Goal: Task Accomplishment & Management: Manage account settings

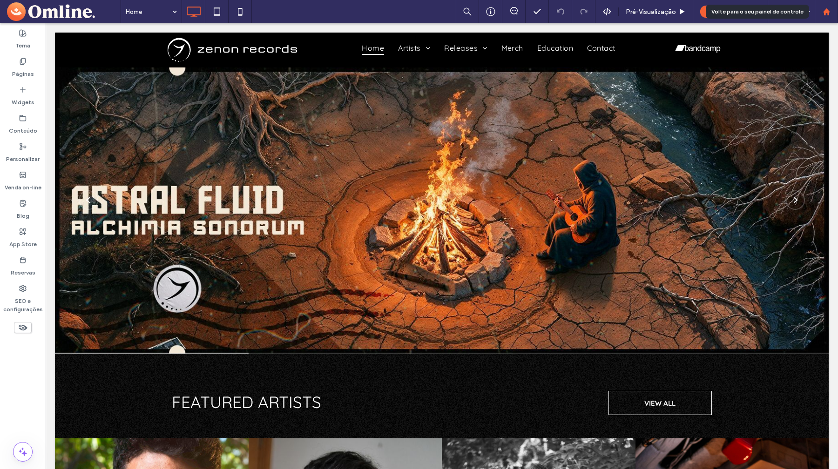
click at [825, 10] on use at bounding box center [826, 11] width 7 height 7
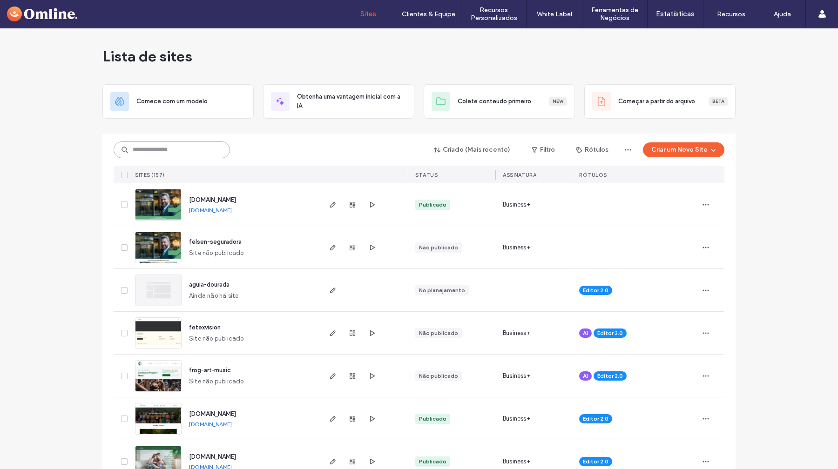
click at [184, 152] on input at bounding box center [172, 150] width 116 height 17
click at [337, 421] on div at bounding box center [352, 419] width 50 height 42
click at [333, 421] on icon "button" at bounding box center [332, 418] width 7 height 7
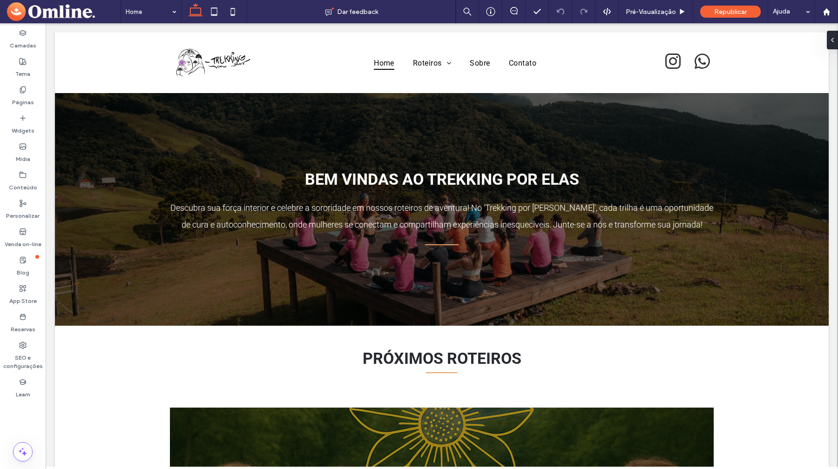
click at [27, 185] on label "Conteúdo" at bounding box center [23, 185] width 28 height 13
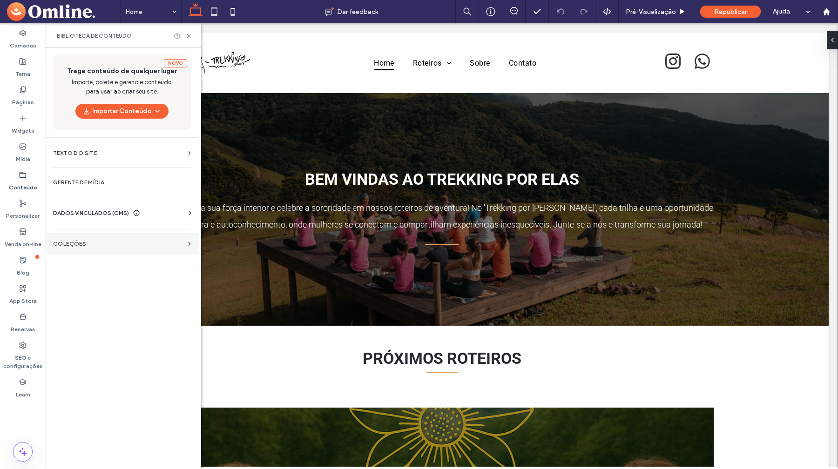
click at [63, 244] on label "COLEÇÕES" at bounding box center [118, 244] width 131 height 7
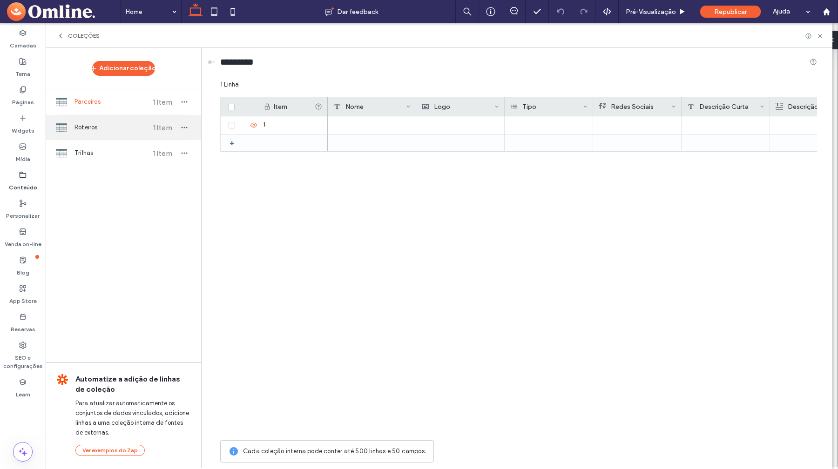
click at [111, 136] on div "Roteiros 1 Item" at bounding box center [123, 127] width 155 height 25
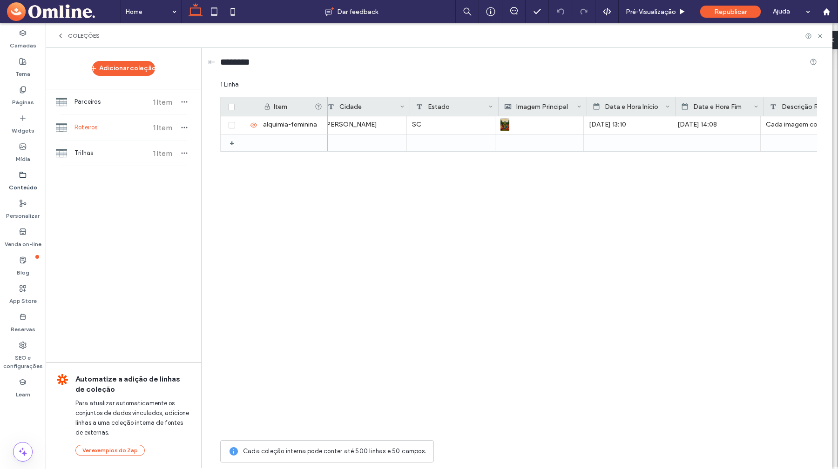
scroll to position [0, 107]
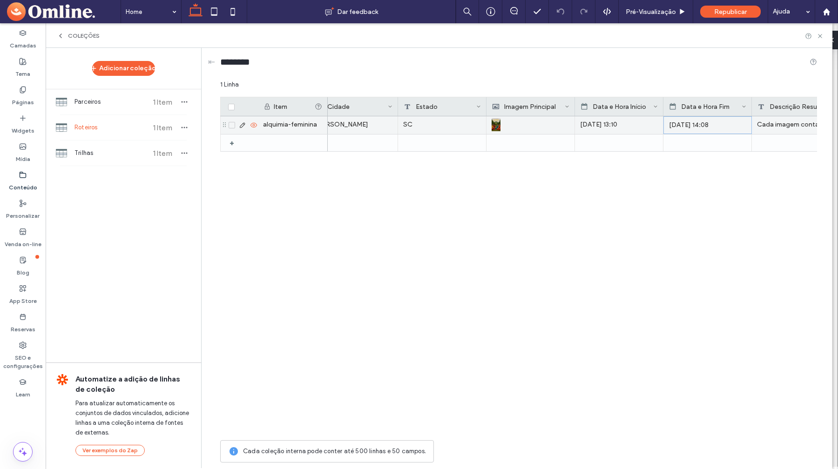
click at [698, 127] on div "24 de agosto 2025, 14:08" at bounding box center [707, 125] width 77 height 17
click at [696, 123] on div "24 de agosto 2025, 14:08" at bounding box center [707, 125] width 77 height 17
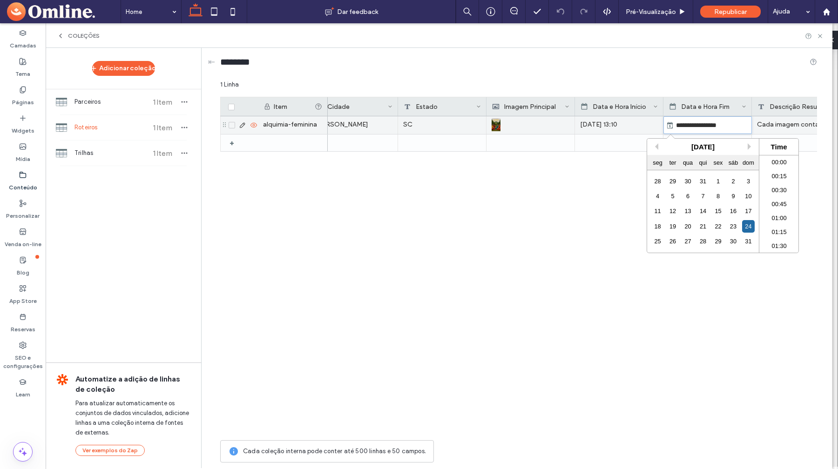
scroll to position [768, 0]
click at [747, 147] on div "agosto 2025" at bounding box center [703, 147] width 112 height 16
click at [749, 147] on button "Next Month" at bounding box center [751, 146] width 7 height 7
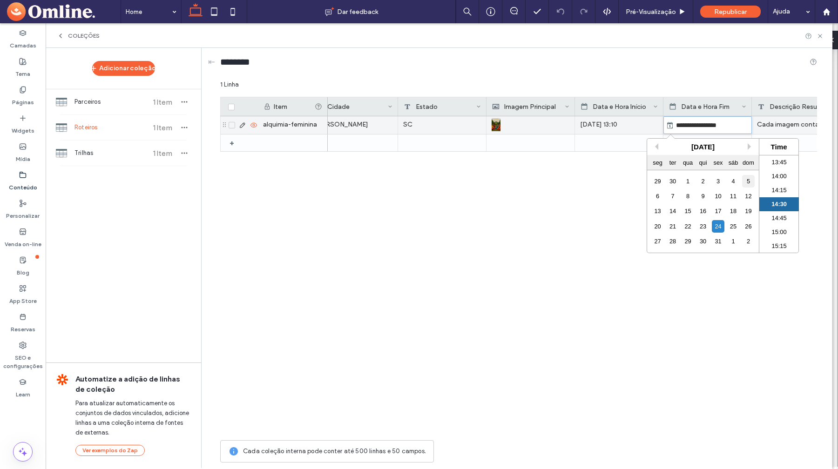
click at [749, 179] on div "5" at bounding box center [748, 181] width 13 height 13
type input "**********"
click at [727, 76] on div "********" at bounding box center [518, 64] width 597 height 32
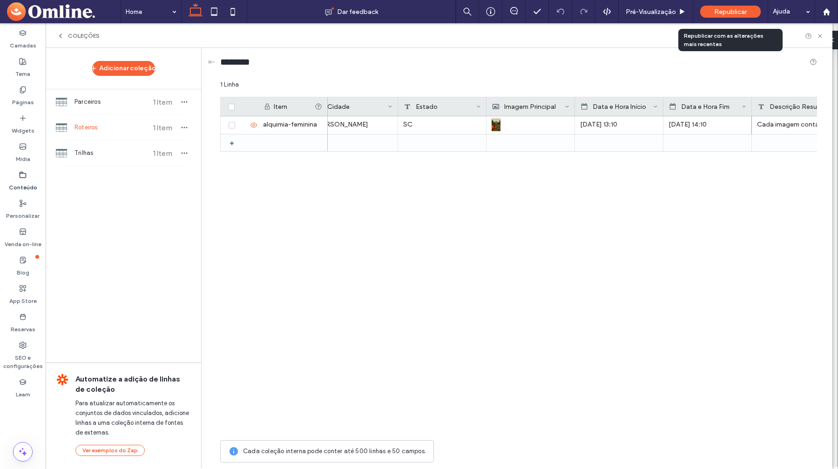
click at [727, 12] on span "Republicar" at bounding box center [730, 12] width 33 height 8
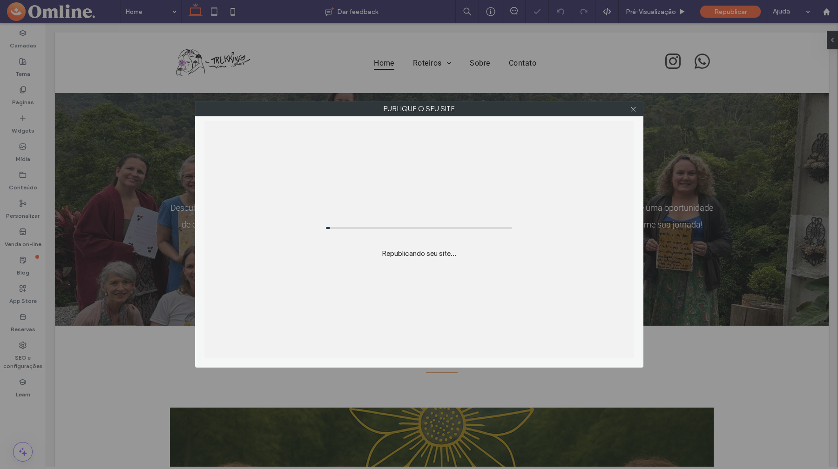
scroll to position [0, 0]
